Goal: Find specific page/section: Find specific page/section

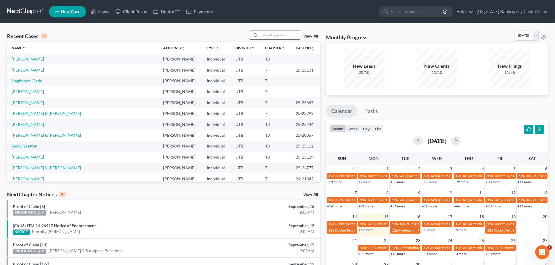
click at [270, 35] on input "search" at bounding box center [280, 35] width 41 height 8
type input "[PERSON_NAME]"
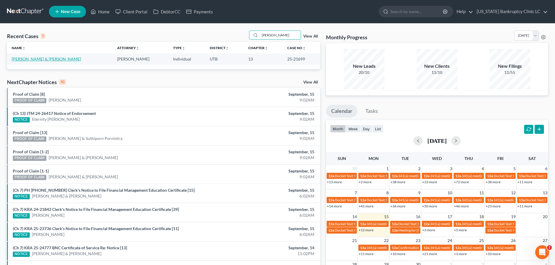
click at [37, 59] on link "[PERSON_NAME] & [PERSON_NAME]" at bounding box center [46, 59] width 69 height 5
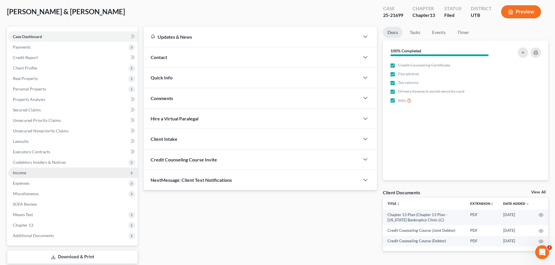
scroll to position [58, 0]
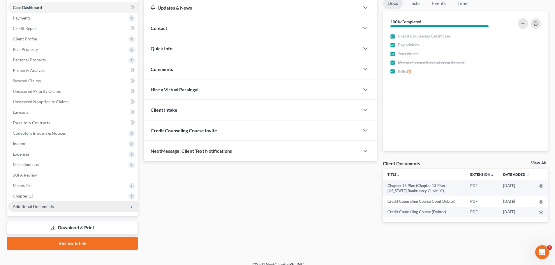
click at [40, 206] on span "Additional Documents" at bounding box center [33, 206] width 41 height 5
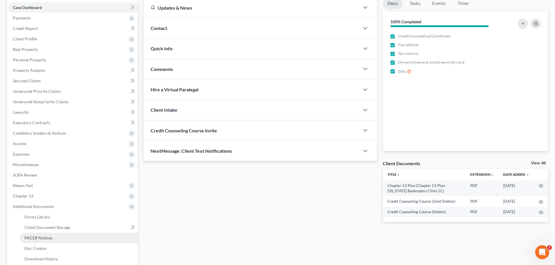
click at [51, 238] on span "PACER Notices" at bounding box center [38, 238] width 28 height 5
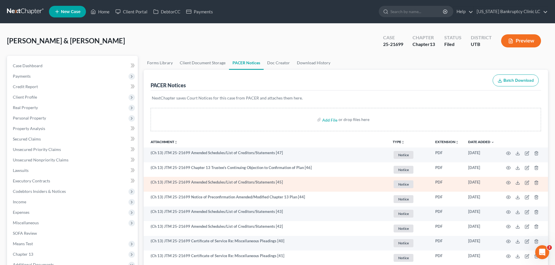
scroll to position [29, 0]
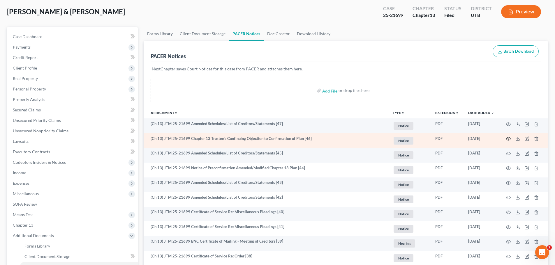
click at [509, 139] on icon "button" at bounding box center [508, 139] width 5 height 5
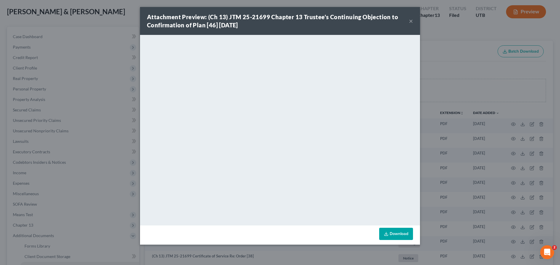
click at [411, 21] on button "×" at bounding box center [411, 20] width 4 height 7
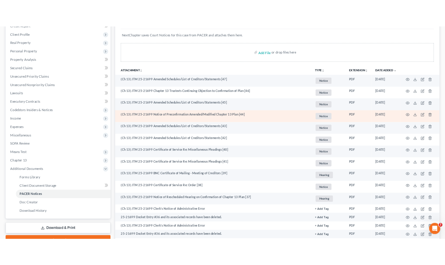
scroll to position [117, 0]
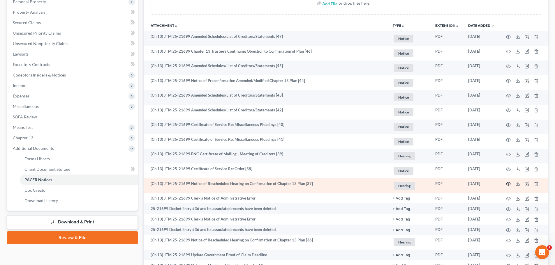
click at [509, 183] on icon "button" at bounding box center [508, 184] width 5 height 5
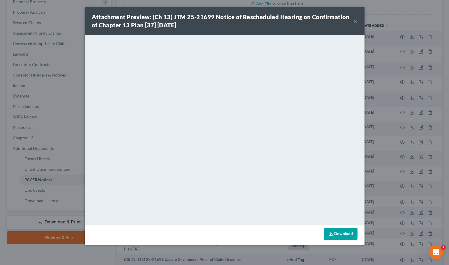
click at [356, 20] on button "×" at bounding box center [356, 20] width 4 height 7
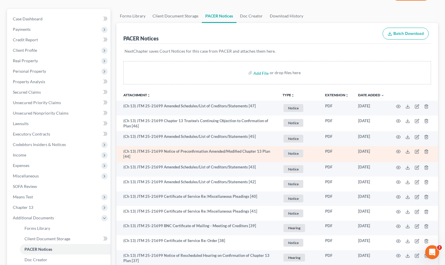
scroll to position [0, 0]
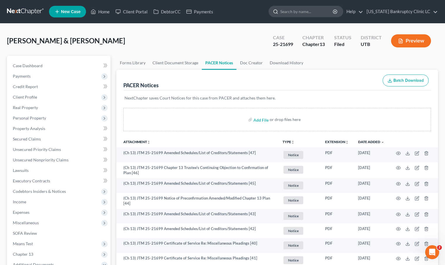
click at [305, 13] on input "search" at bounding box center [306, 11] width 53 height 11
type input "[PERSON_NAME]"
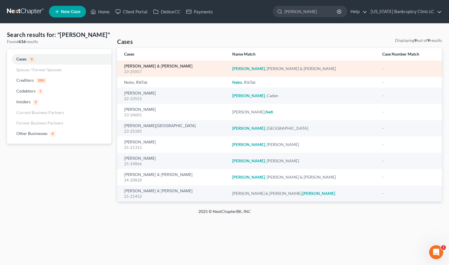
click at [140, 66] on link "[PERSON_NAME] & [PERSON_NAME]" at bounding box center [158, 66] width 68 height 4
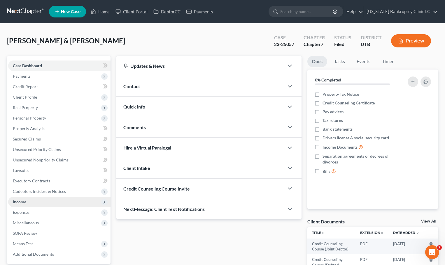
click at [42, 201] on span "Income" at bounding box center [59, 202] width 102 height 10
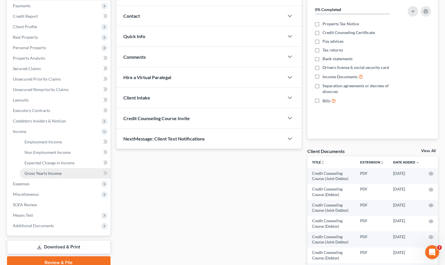
scroll to position [87, 0]
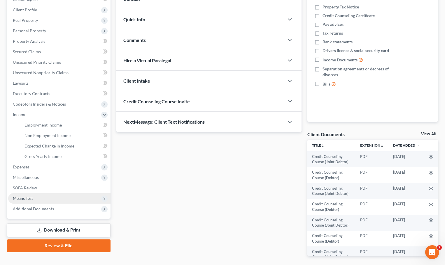
click at [57, 199] on span "Means Test" at bounding box center [59, 199] width 102 height 10
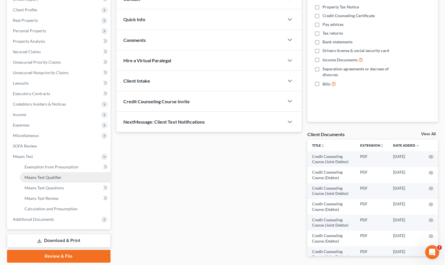
click at [55, 175] on span "Means Test Qualifier" at bounding box center [42, 177] width 37 height 5
